Goal: Task Accomplishment & Management: Use online tool/utility

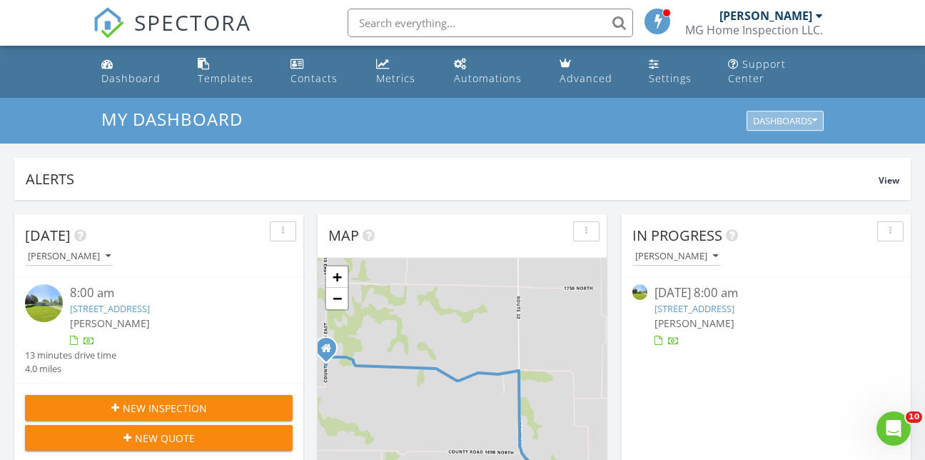
click at [804, 116] on div "Dashboards" at bounding box center [785, 121] width 64 height 10
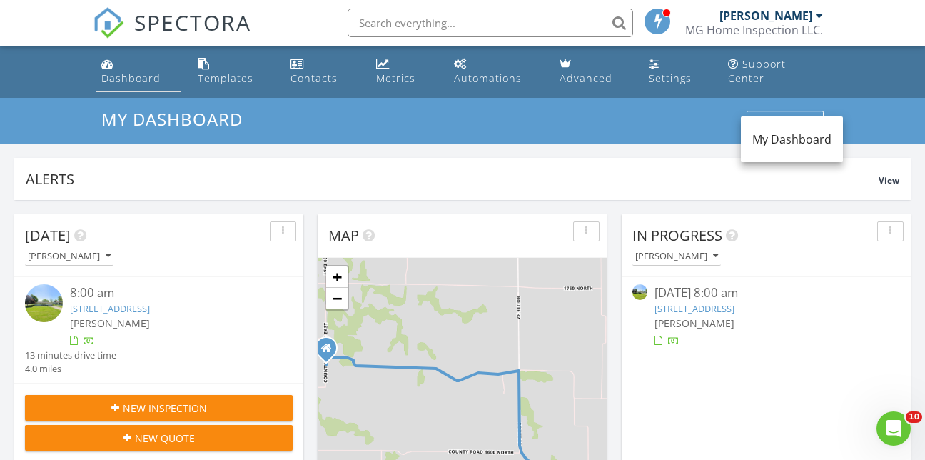
click at [148, 71] on div "Dashboard" at bounding box center [130, 78] width 59 height 14
click at [783, 116] on div "Dashboards" at bounding box center [785, 121] width 64 height 10
click at [818, 111] on button "Dashboards" at bounding box center [785, 121] width 77 height 20
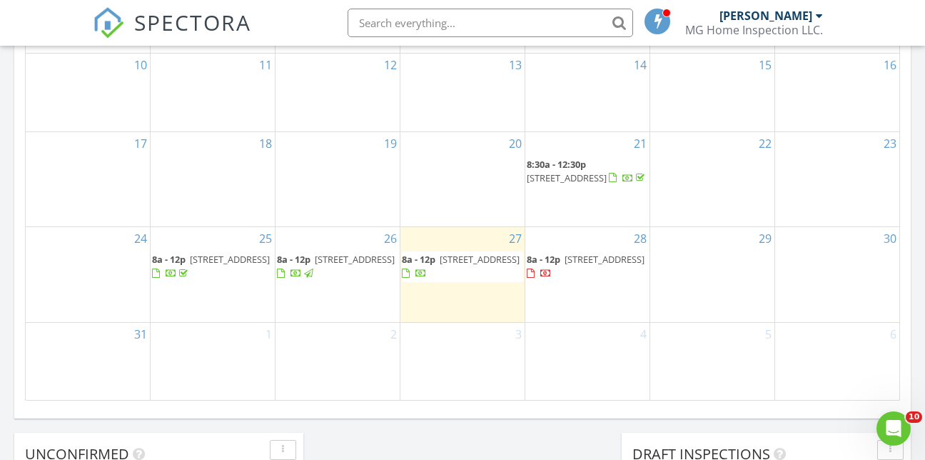
scroll to position [928, 0]
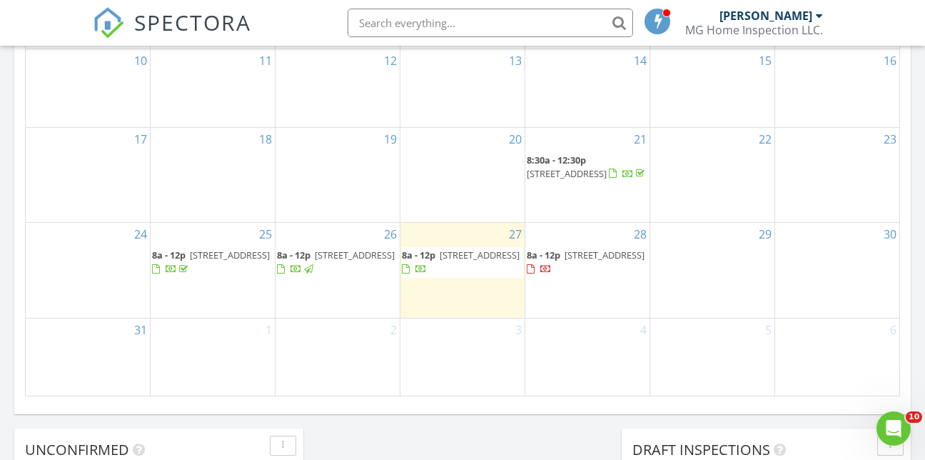
click at [574, 254] on span "113 S Cedar St, Stewardson 62463" at bounding box center [605, 254] width 80 height 13
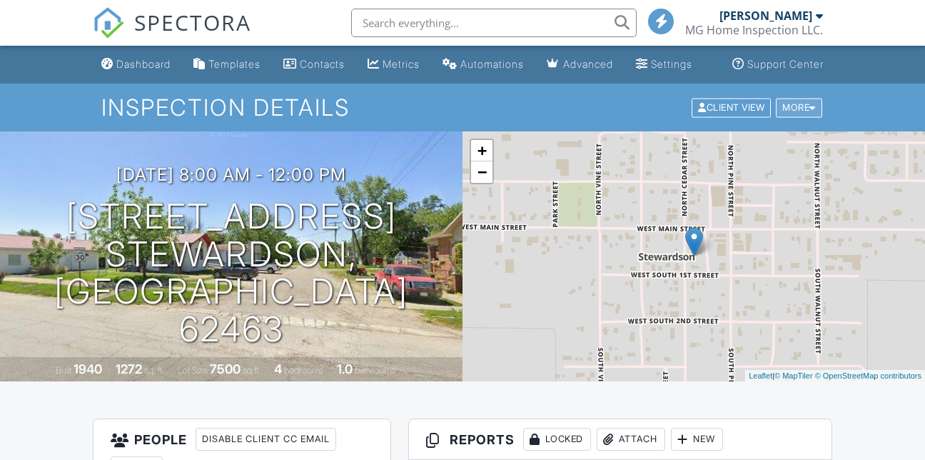
click at [810, 117] on div "More" at bounding box center [799, 107] width 46 height 19
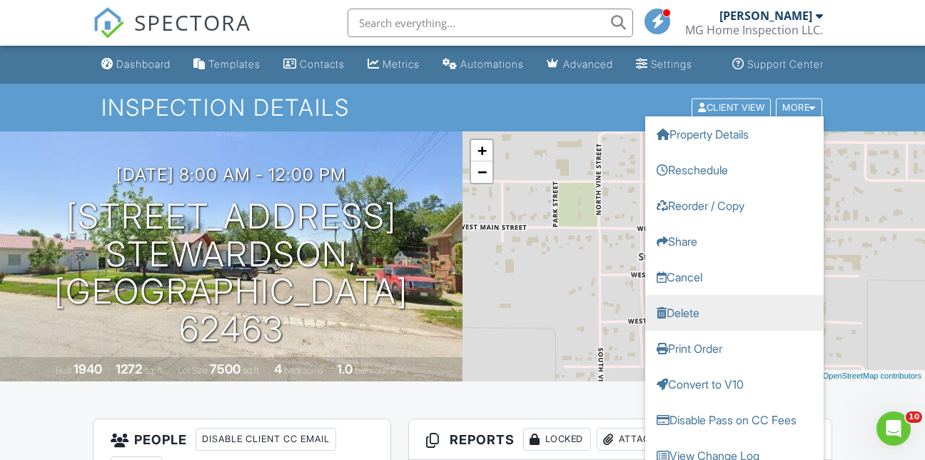
click at [676, 325] on link "Delete" at bounding box center [734, 312] width 178 height 36
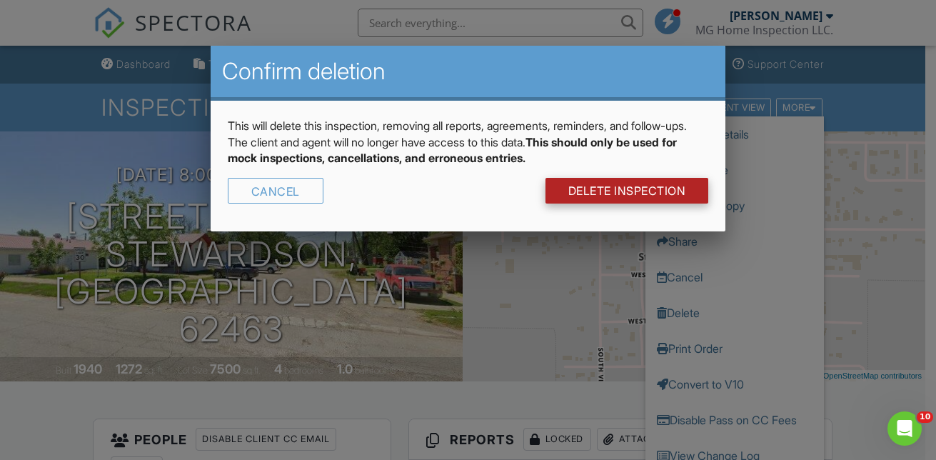
click at [683, 192] on link "DELETE Inspection" at bounding box center [626, 191] width 163 height 26
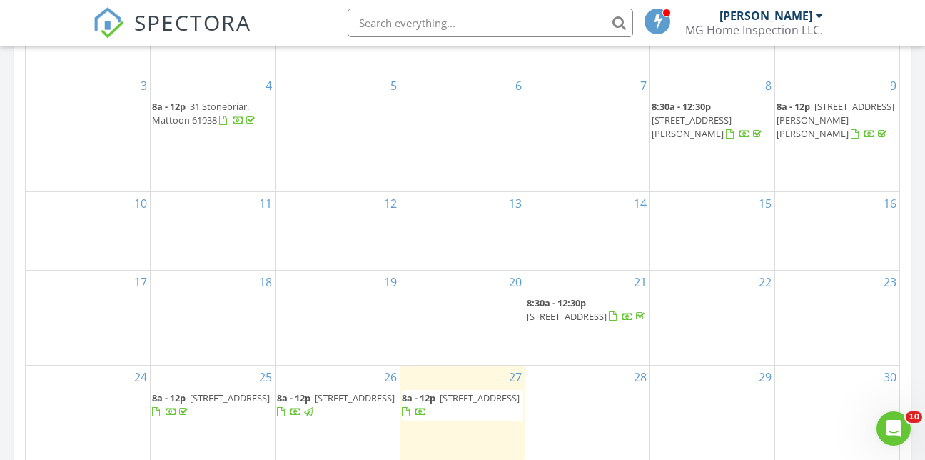
scroll to position [857, 0]
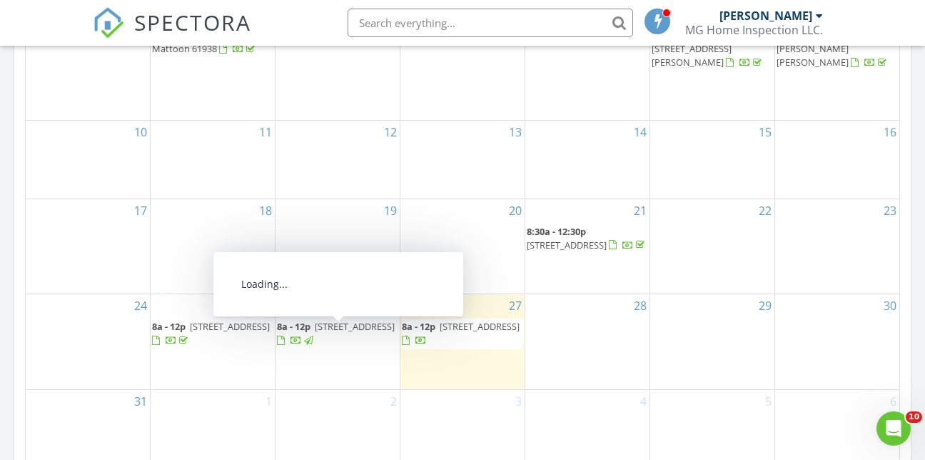
click at [315, 328] on span "900 Lafayette Ave, Mattoon 61938" at bounding box center [355, 326] width 80 height 13
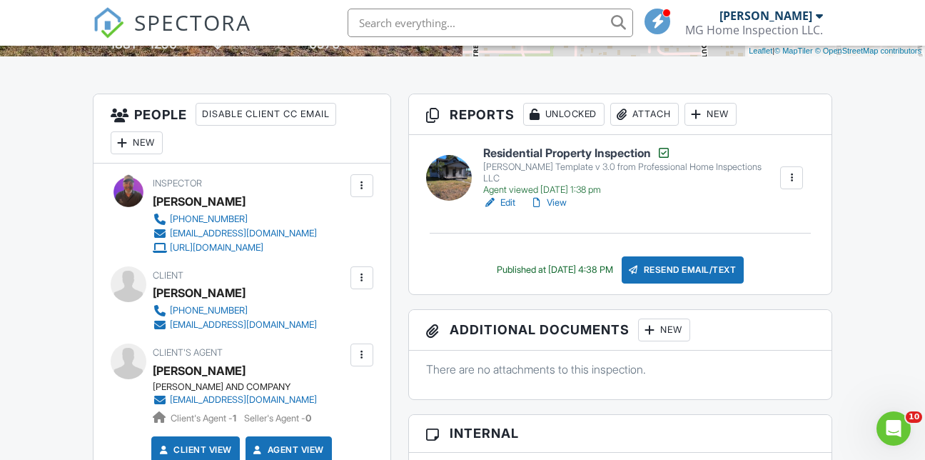
scroll to position [357, 0]
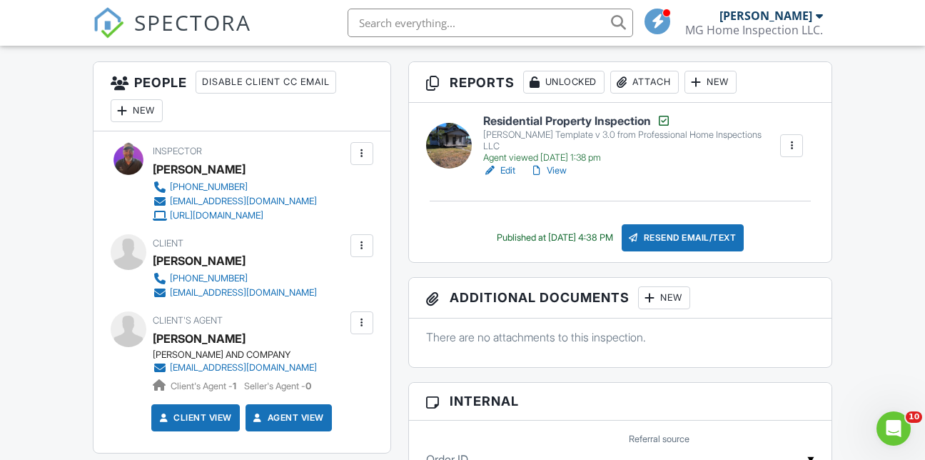
click at [562, 128] on h6 "Residential Property Inspection" at bounding box center [631, 120] width 296 height 14
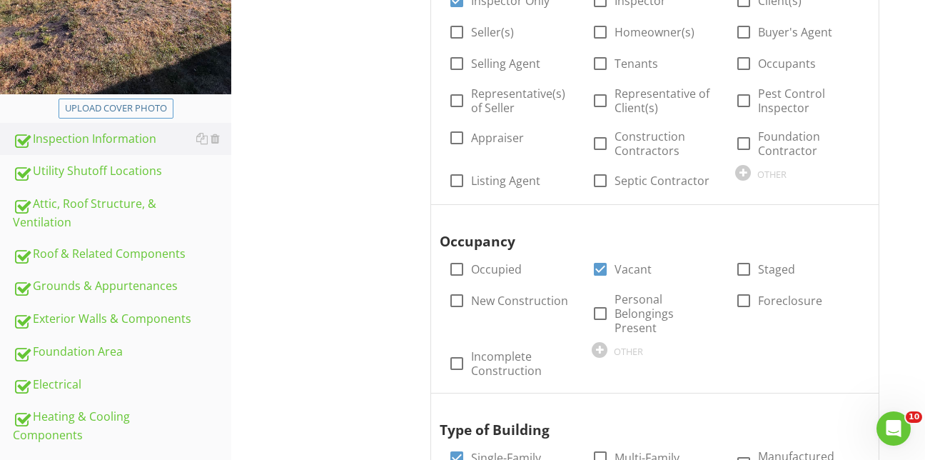
scroll to position [357, 0]
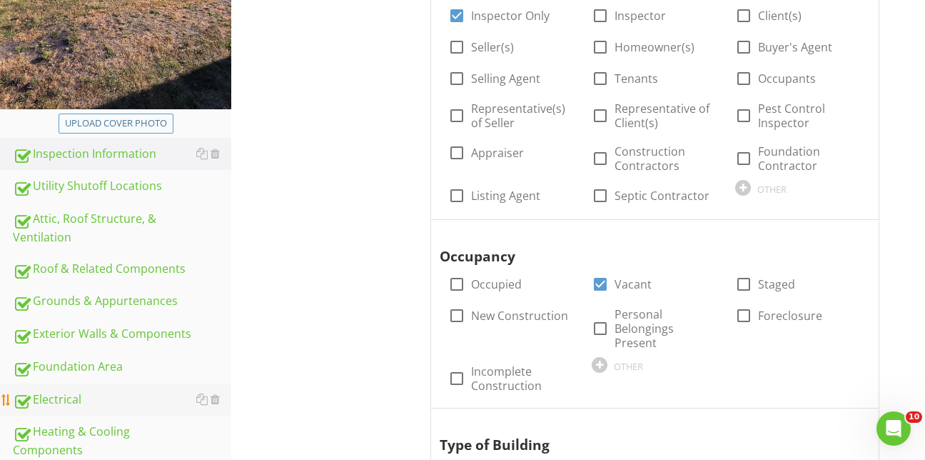
click at [59, 390] on div "Electrical" at bounding box center [122, 399] width 218 height 19
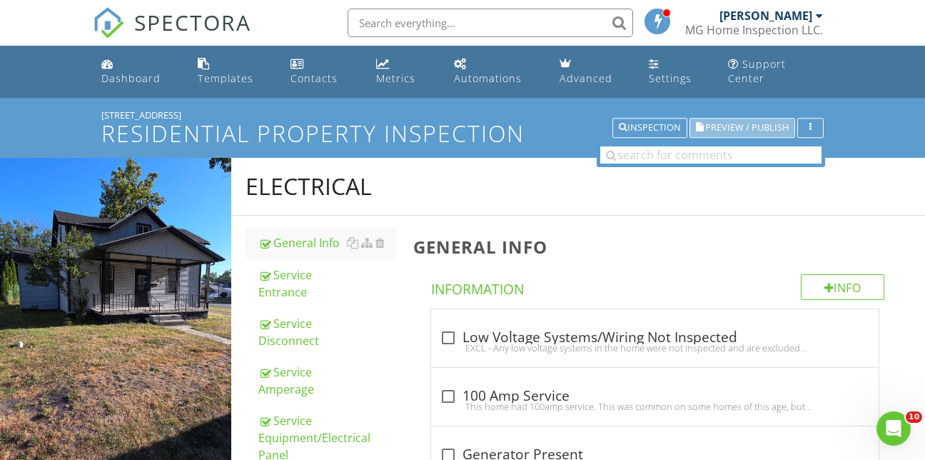
click at [722, 123] on span "Preview / Publish" at bounding box center [747, 127] width 84 height 9
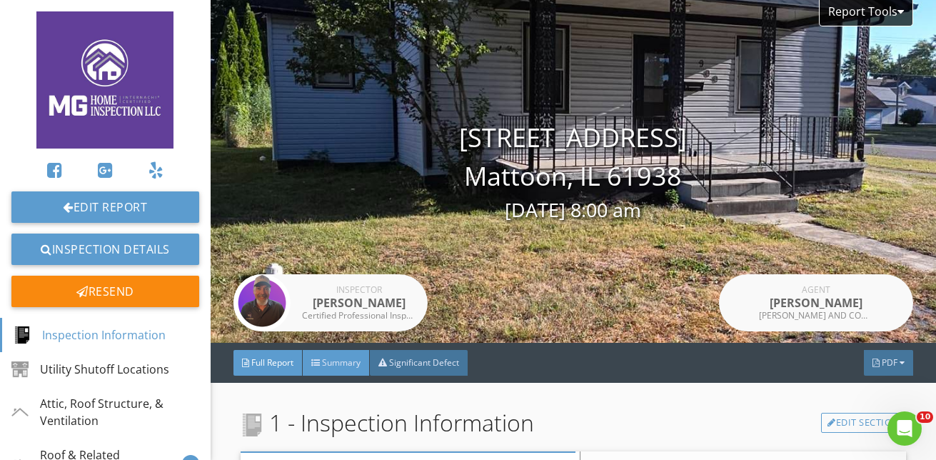
click at [350, 362] on span "Summary" at bounding box center [341, 362] width 39 height 12
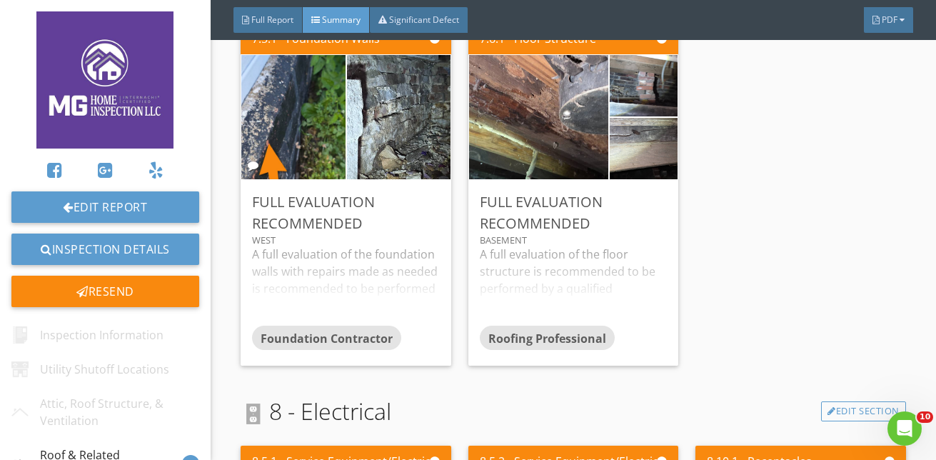
scroll to position [1642, 0]
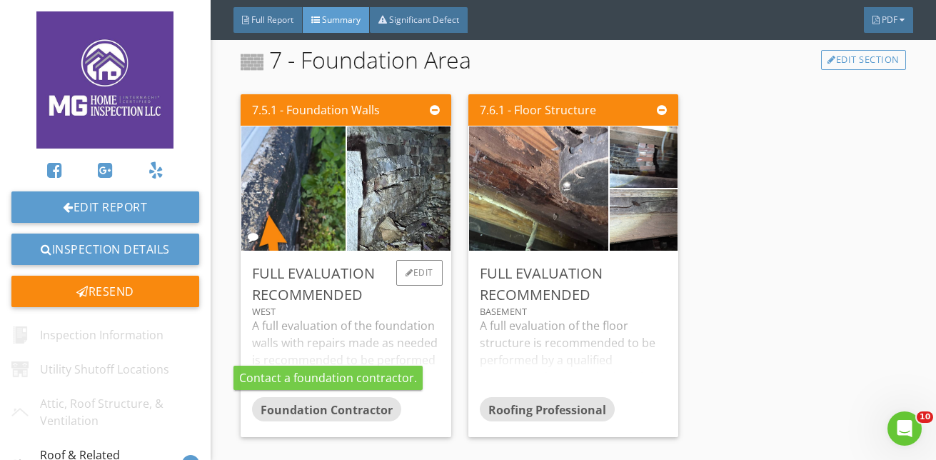
click at [362, 410] on span "Foundation Contractor" at bounding box center [327, 410] width 132 height 16
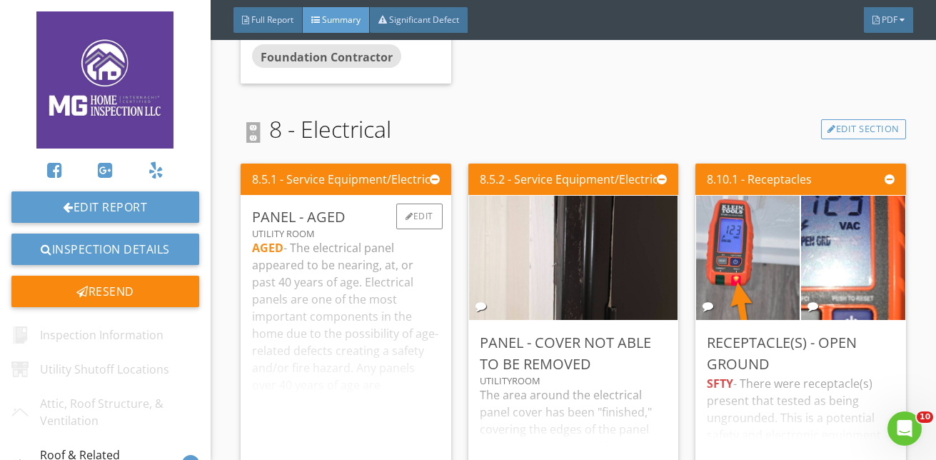
scroll to position [2141, 0]
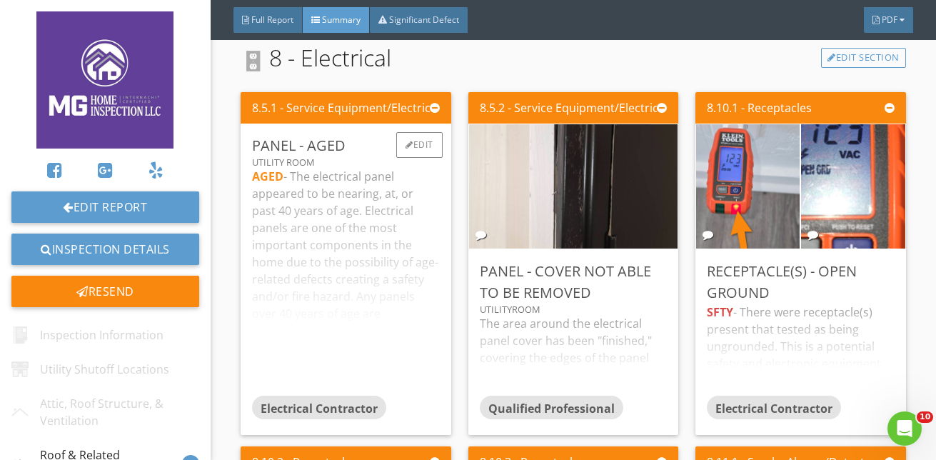
click at [390, 323] on div "AGED - The electrical panel appeared to be nearing, at, or past 40 years of age…" at bounding box center [345, 281] width 187 height 227
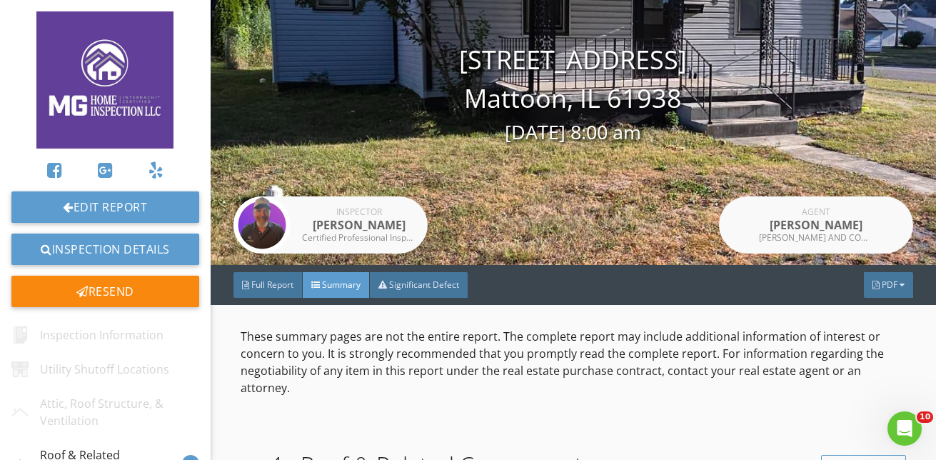
scroll to position [0, 0]
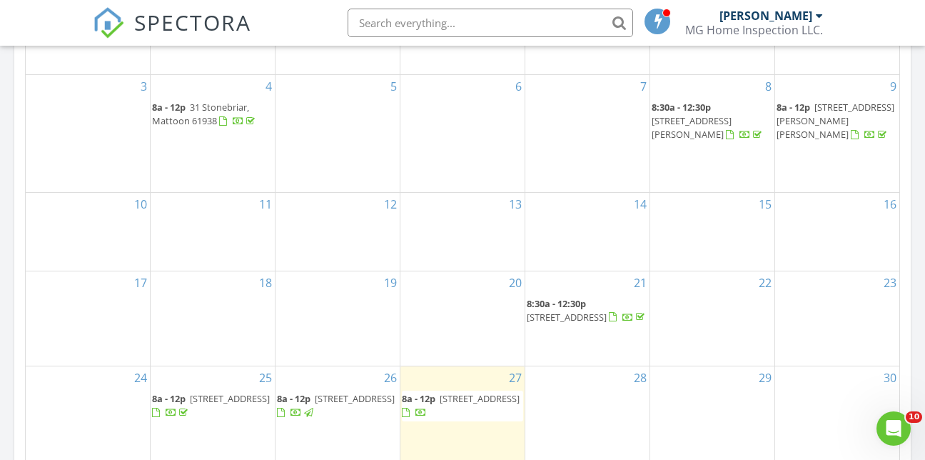
scroll to position [785, 0]
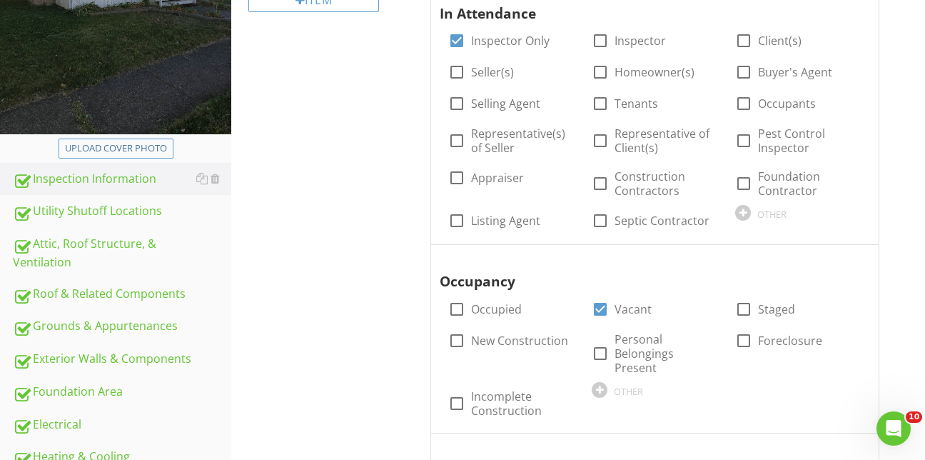
scroll to position [428, 0]
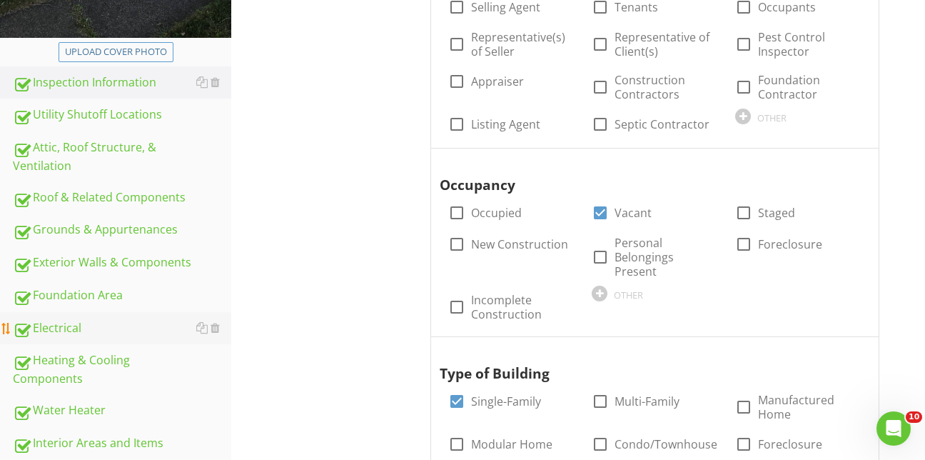
click at [61, 319] on div "Electrical" at bounding box center [122, 328] width 218 height 19
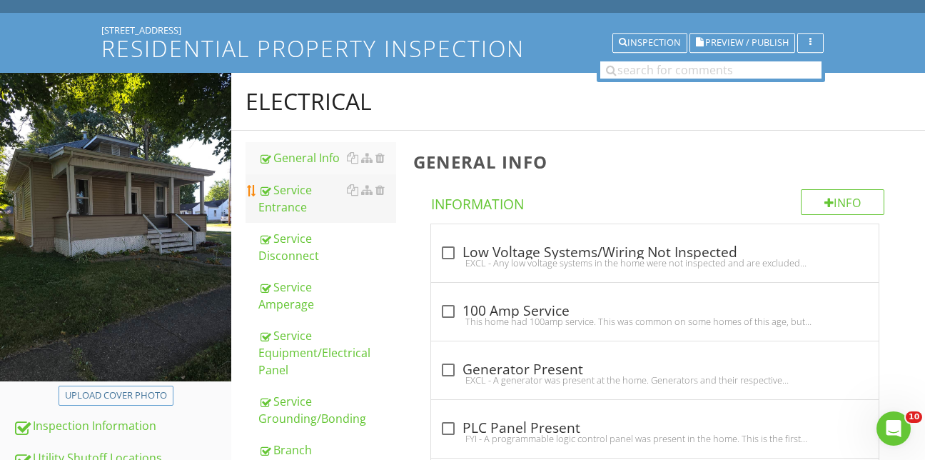
scroll to position [71, 0]
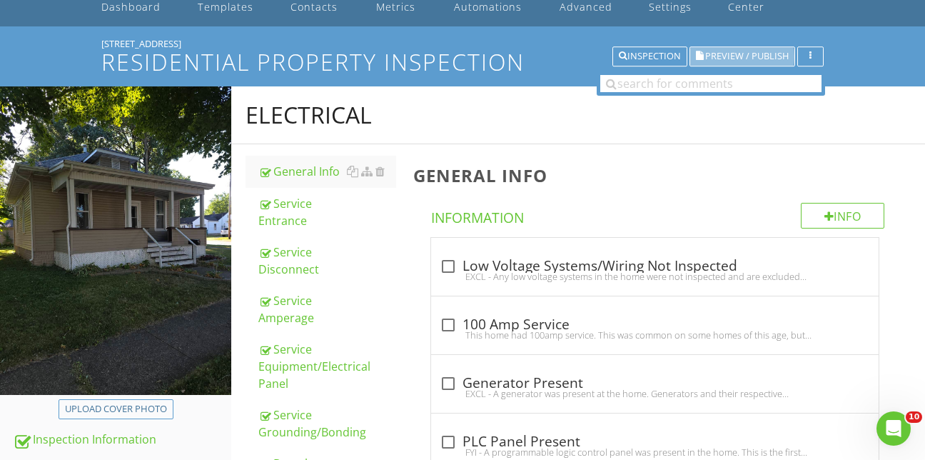
click at [718, 52] on span "Preview / Publish" at bounding box center [747, 56] width 84 height 9
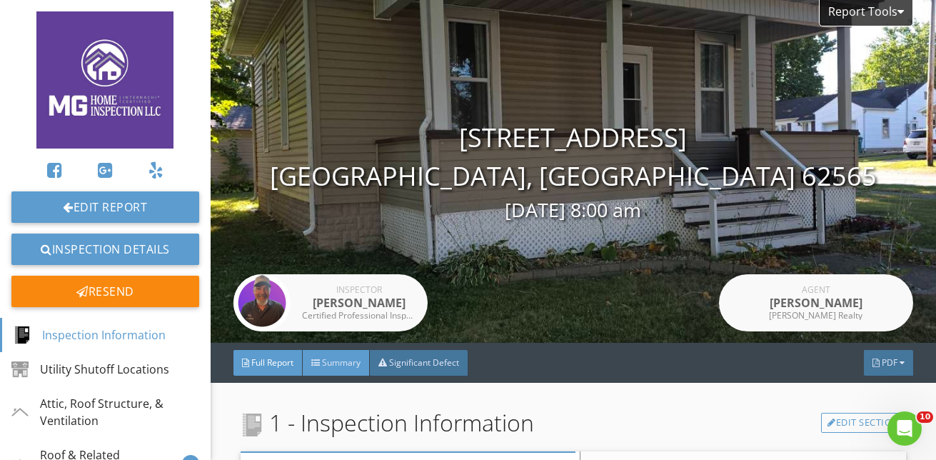
click at [330, 366] on span "Summary" at bounding box center [341, 362] width 39 height 12
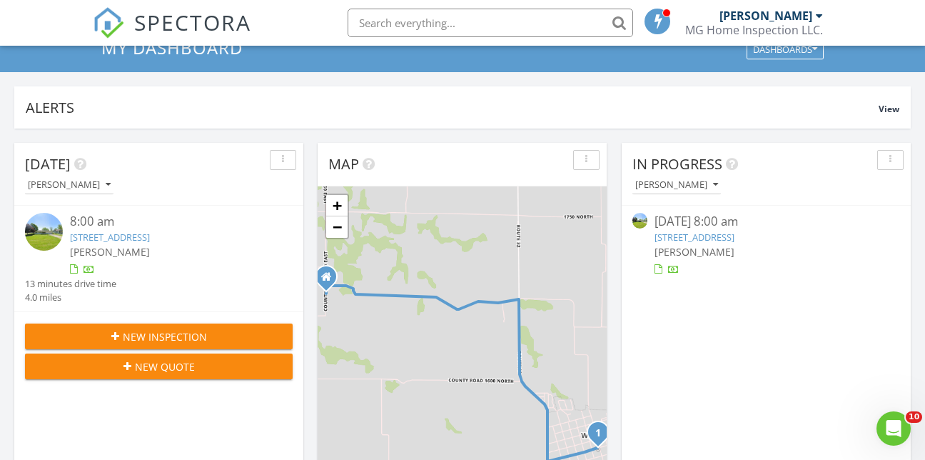
click at [636, 213] on img at bounding box center [639, 220] width 15 height 15
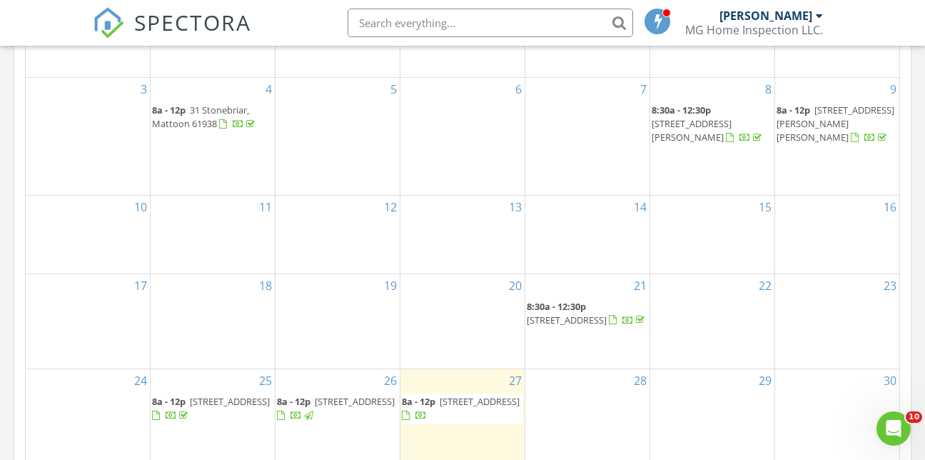
scroll to position [785, 0]
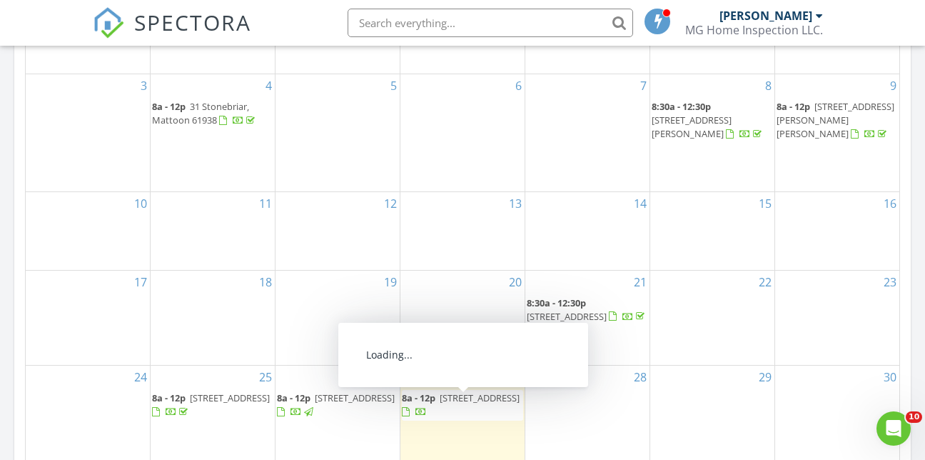
click at [453, 399] on span "1003 Broadway Ave, Windsor 61957" at bounding box center [480, 397] width 80 height 13
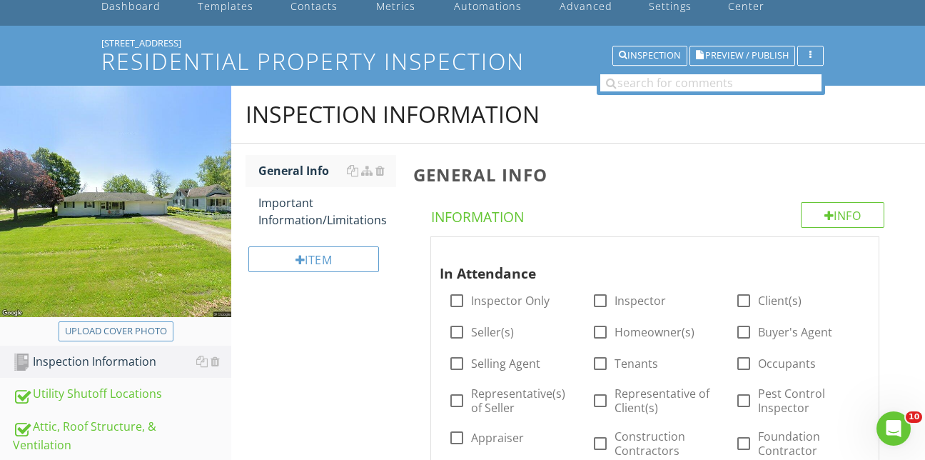
scroll to position [71, 0]
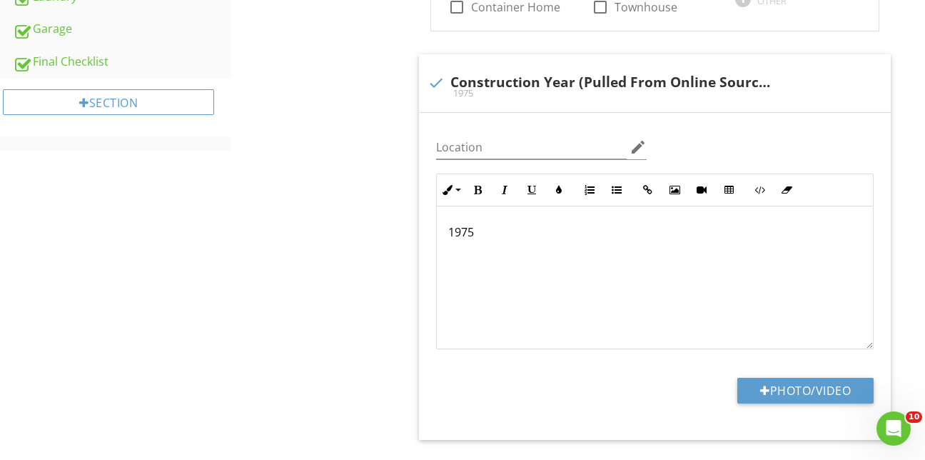
scroll to position [857, 0]
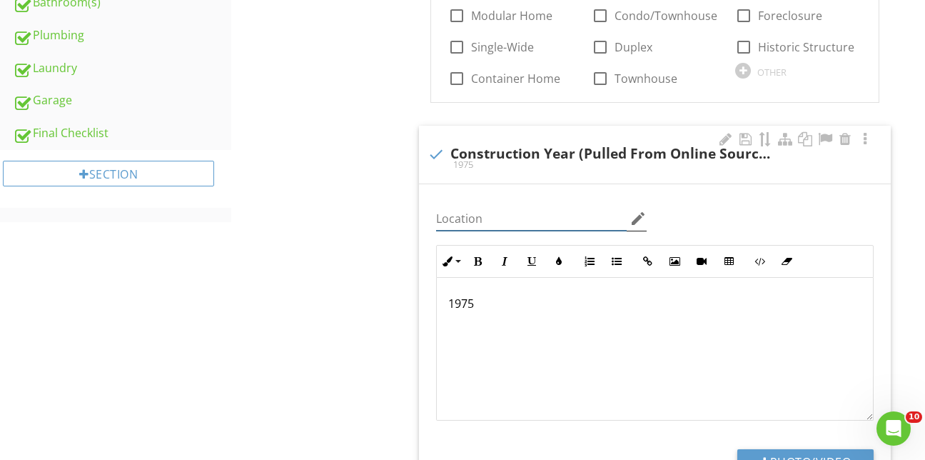
click at [487, 207] on input "Location" at bounding box center [531, 219] width 191 height 24
type input "i"
type input "Zillow"
click at [767, 449] on button "Photo/Video" at bounding box center [805, 462] width 136 height 26
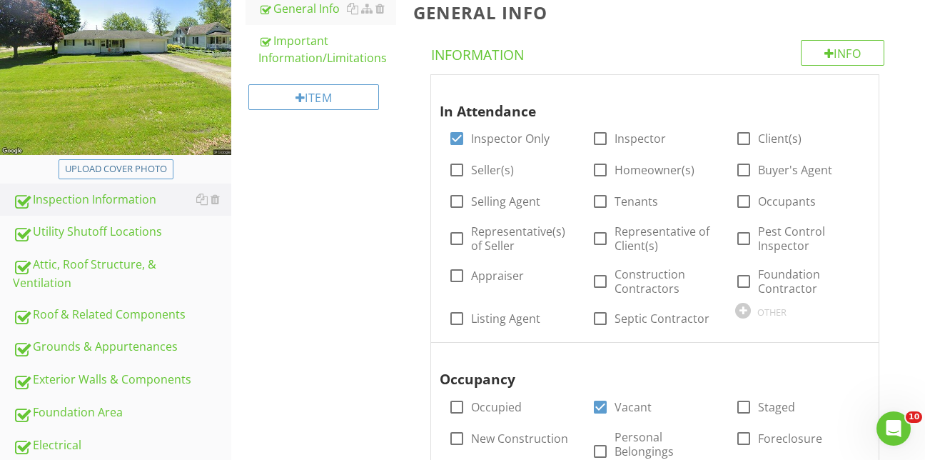
scroll to position [214, 0]
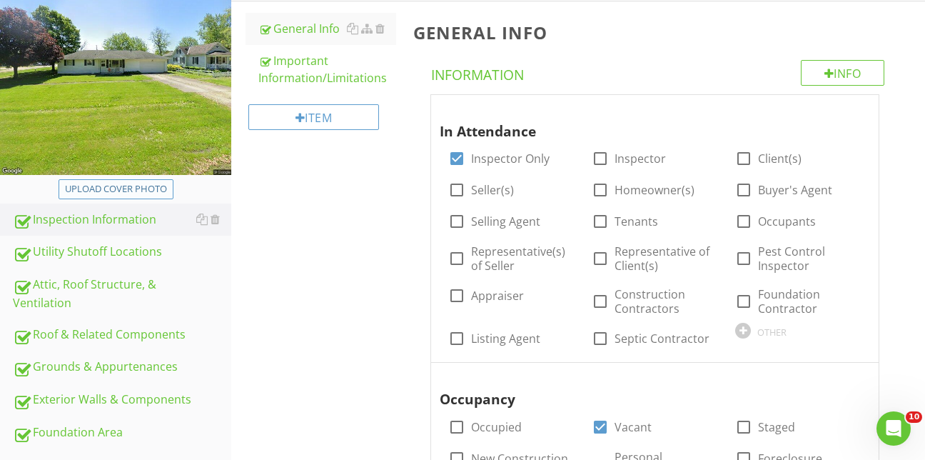
click at [109, 182] on div "Upload cover photo" at bounding box center [116, 189] width 102 height 14
type input "C:\fakepath\20250827_074638.jpg"
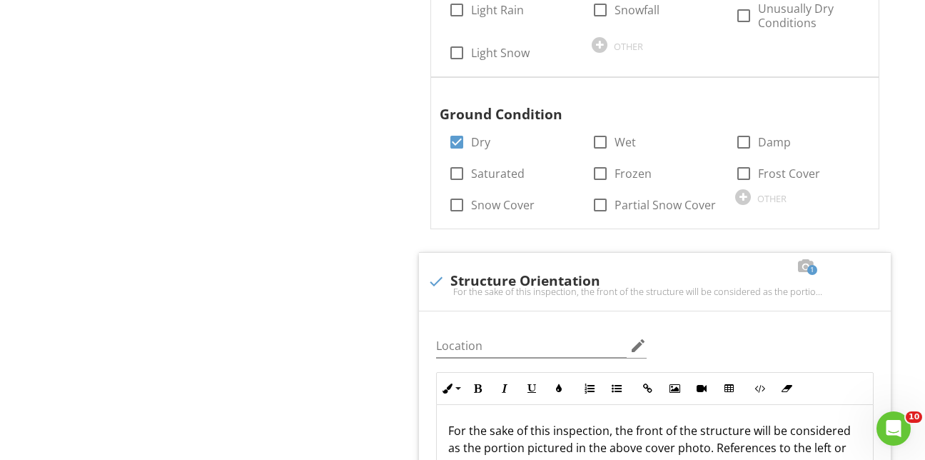
scroll to position [2641, 0]
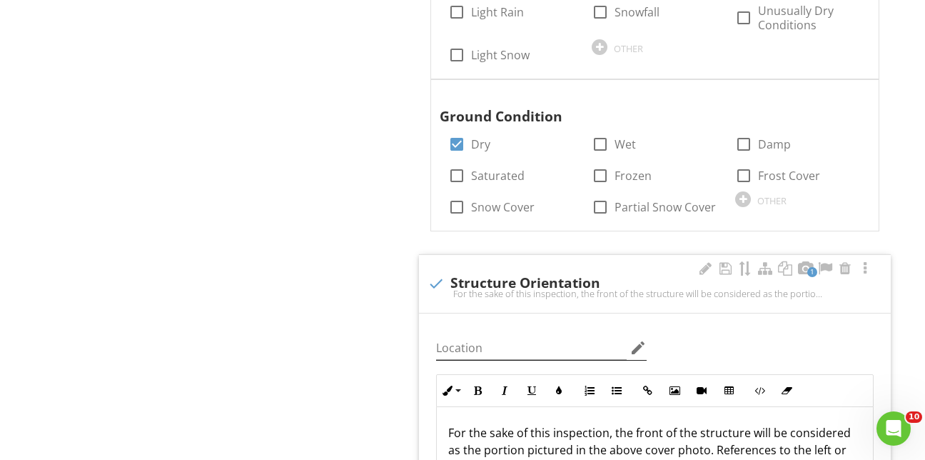
click at [635, 339] on icon "edit" at bounding box center [638, 347] width 17 height 17
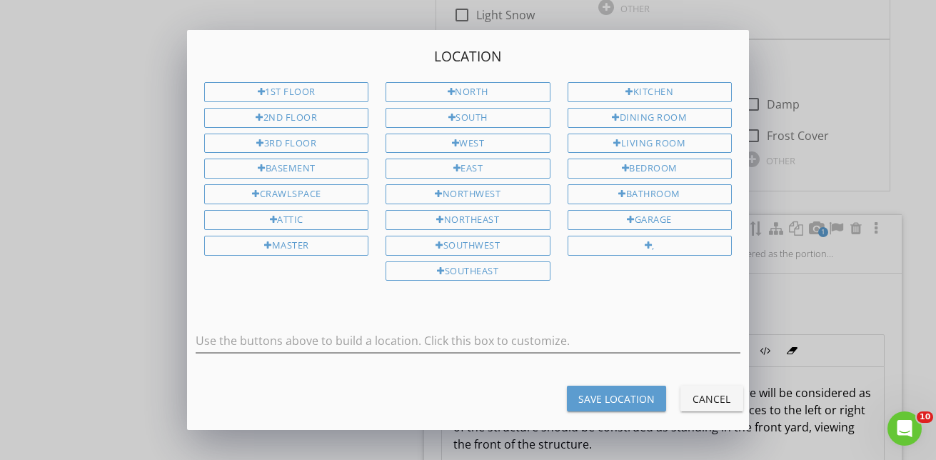
click at [485, 81] on div "Location 1st Floor 2nd Floor 3rd Floor Basement Crawlspace Attic Master North S…" at bounding box center [468, 174] width 562 height 288
click at [488, 88] on div "North" at bounding box center [467, 92] width 164 height 20
type input "North"
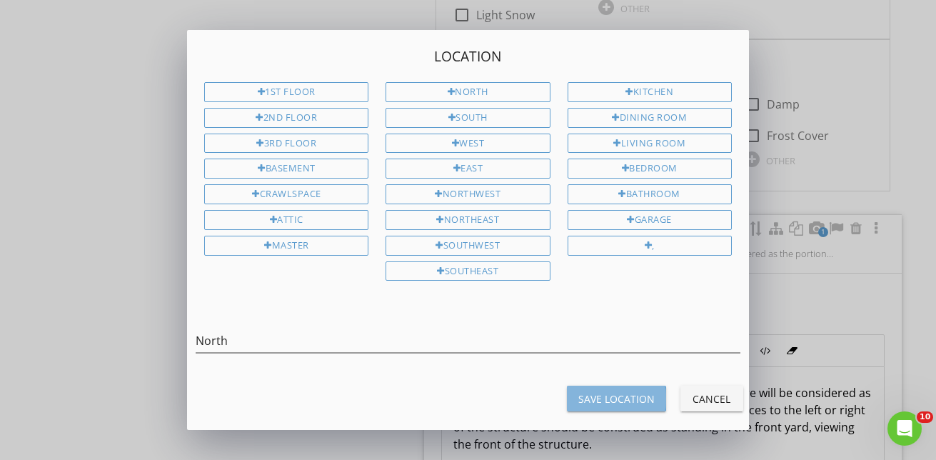
click at [604, 397] on div "Save Location" at bounding box center [616, 398] width 76 height 15
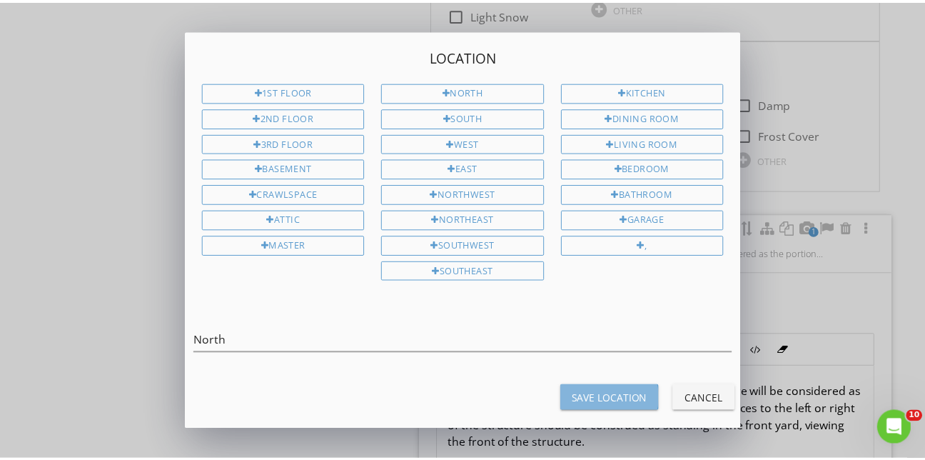
type input "North"
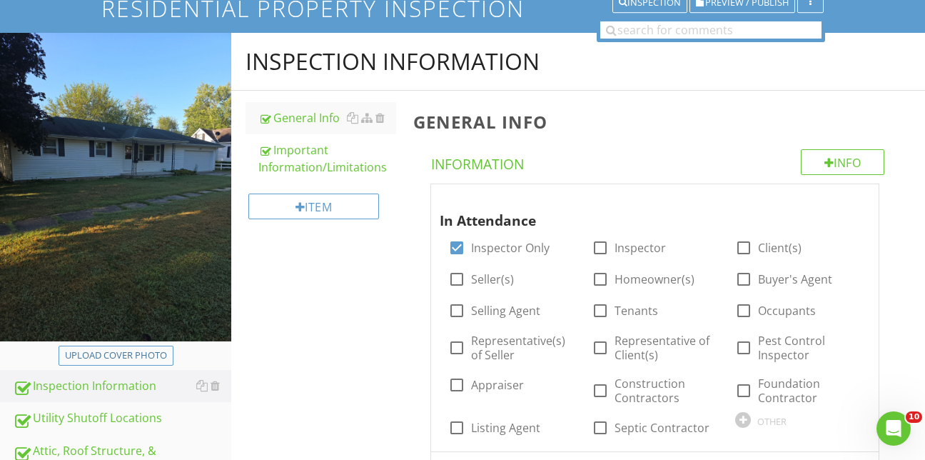
scroll to position [0, 0]
